Goal: Task Accomplishment & Management: Complete application form

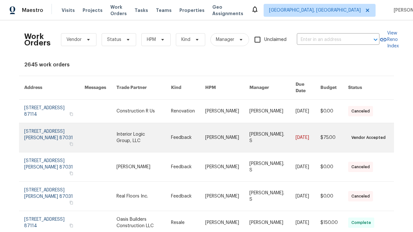
click at [205, 129] on link at bounding box center [188, 137] width 34 height 29
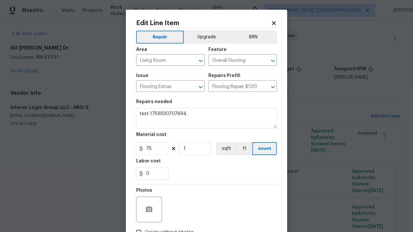
type textarea "test-1759928396149"
type textarea "test-1759930707694"
checkbox input "true"
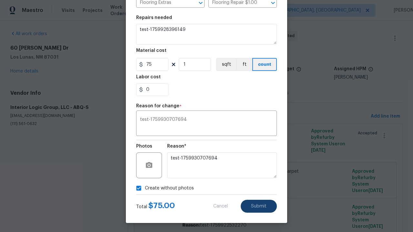
scroll to position [86, 0]
